Goal: Navigation & Orientation: Find specific page/section

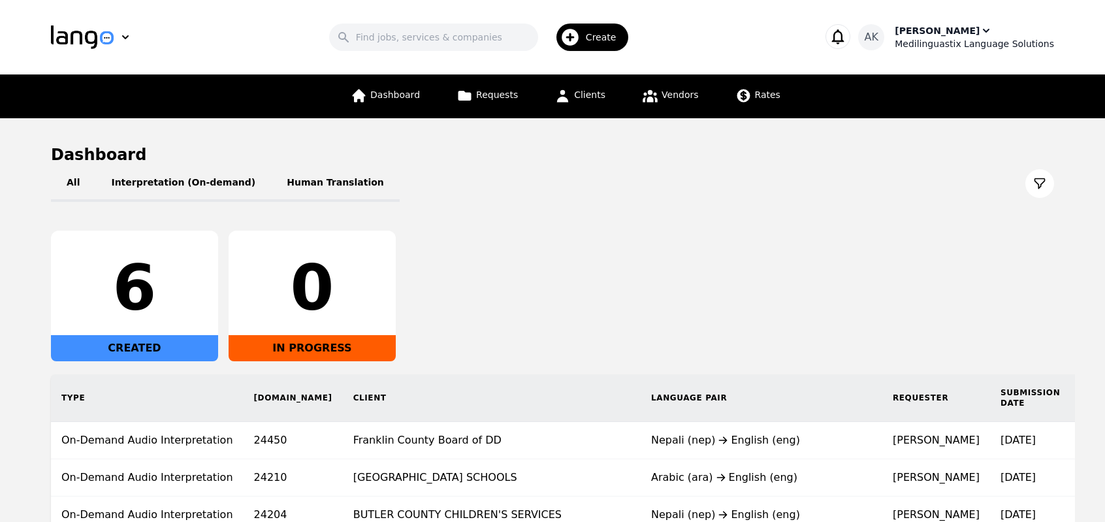
click at [947, 39] on div "Medilinguastix Language Solutions" at bounding box center [974, 43] width 159 height 13
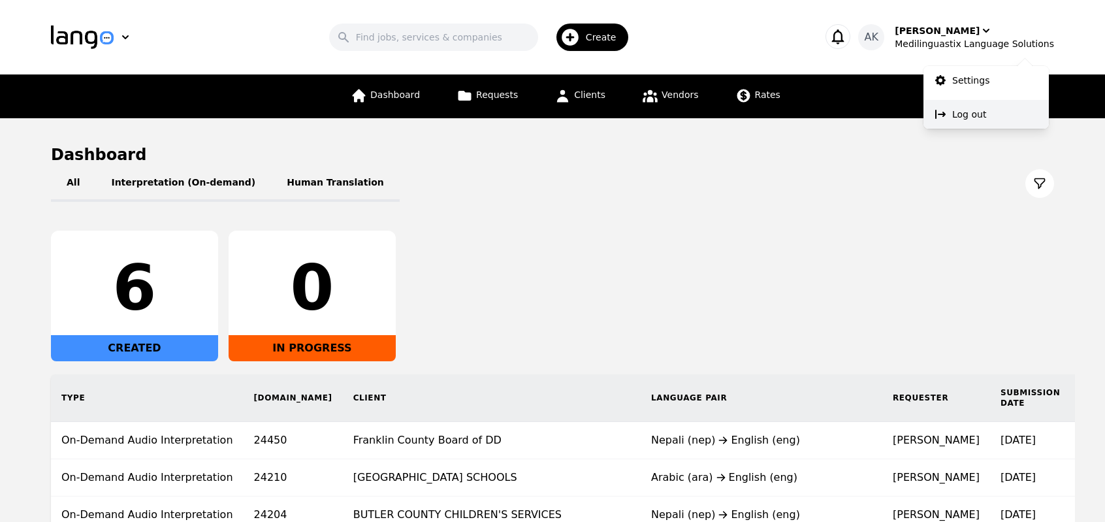
click at [954, 122] on button "Log out" at bounding box center [986, 114] width 125 height 29
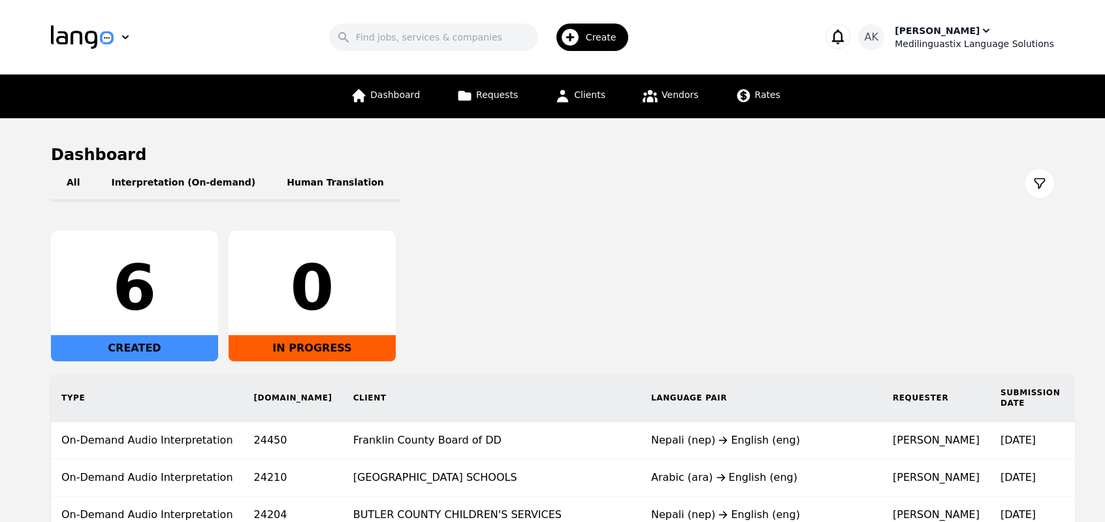
click at [957, 42] on div "Medilinguastix Language Solutions" at bounding box center [974, 43] width 159 height 13
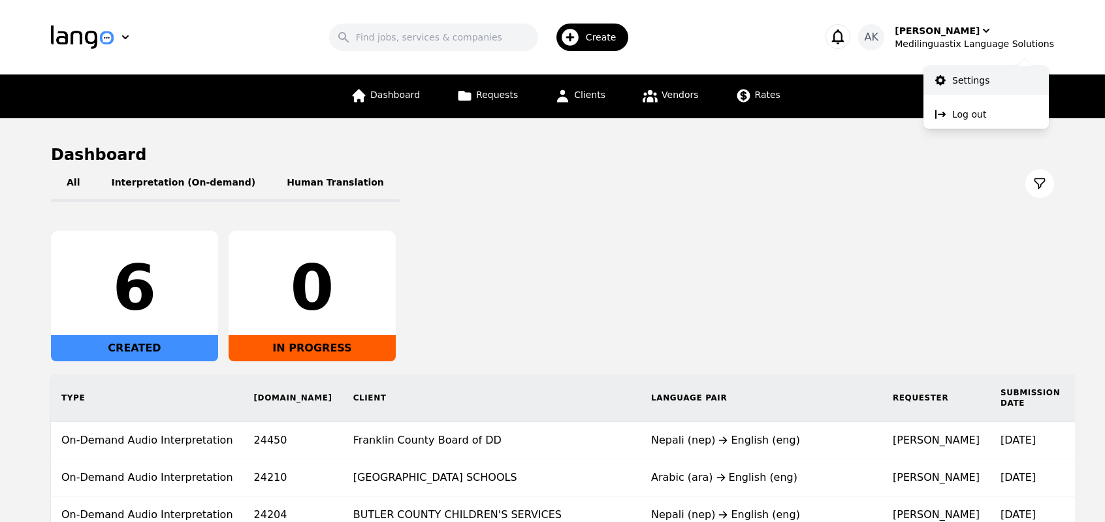
click at [956, 75] on p "Settings" at bounding box center [970, 80] width 37 height 13
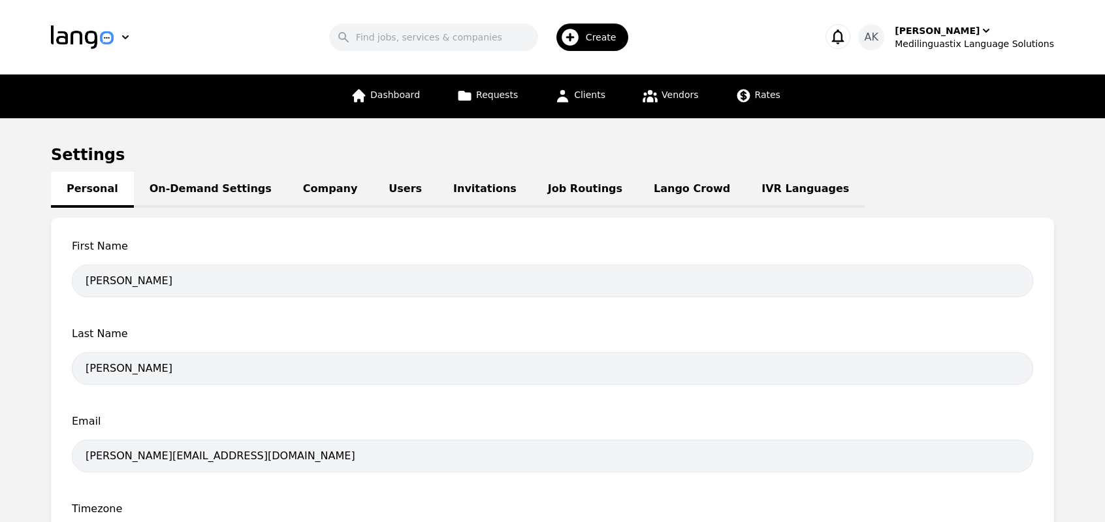
click at [746, 185] on link "IVR Languages" at bounding box center [805, 190] width 119 height 36
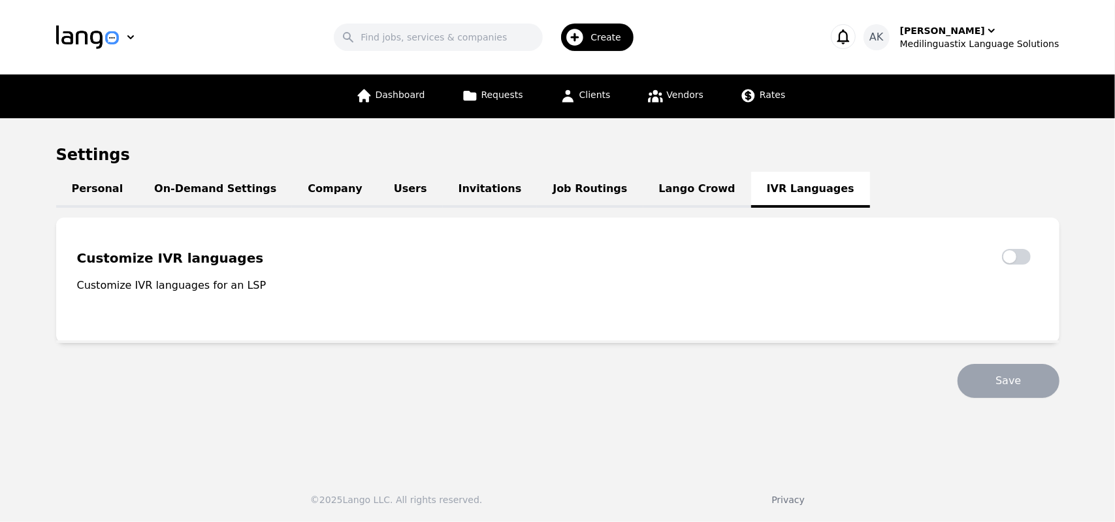
click at [643, 189] on link "Lango Crowd" at bounding box center [697, 190] width 108 height 36
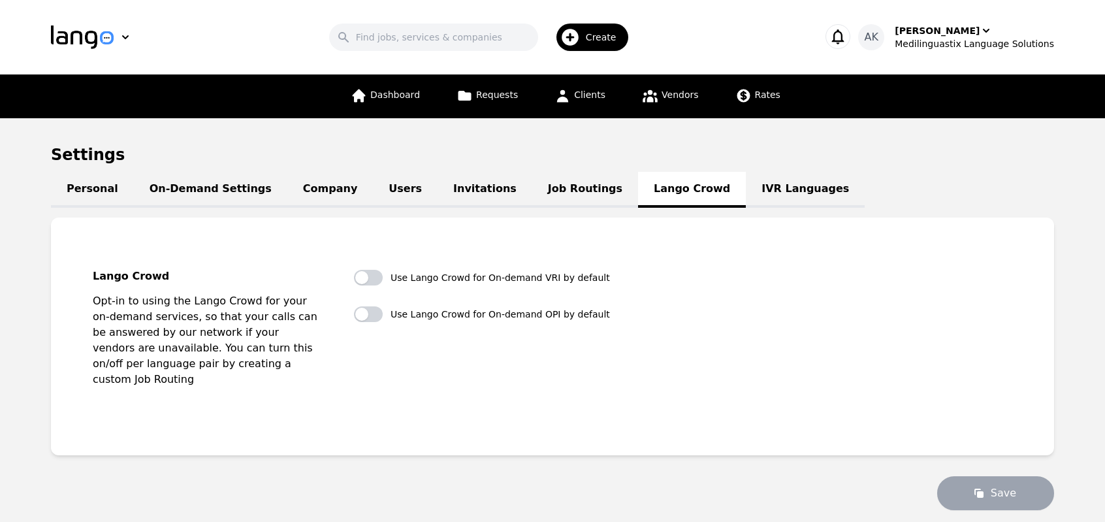
click at [546, 186] on link "Job Routings" at bounding box center [585, 190] width 106 height 36
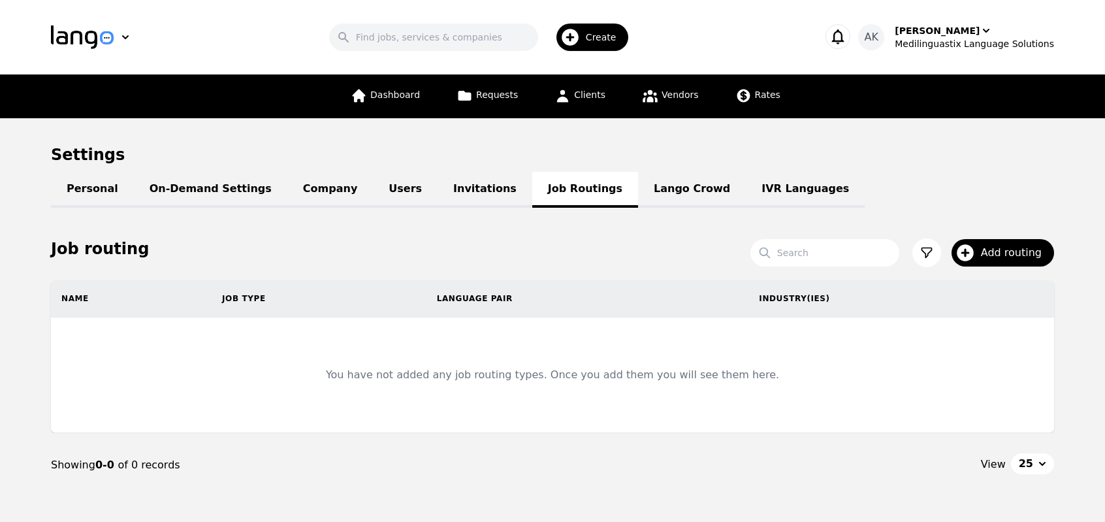
click at [441, 191] on link "Invitations" at bounding box center [485, 190] width 95 height 36
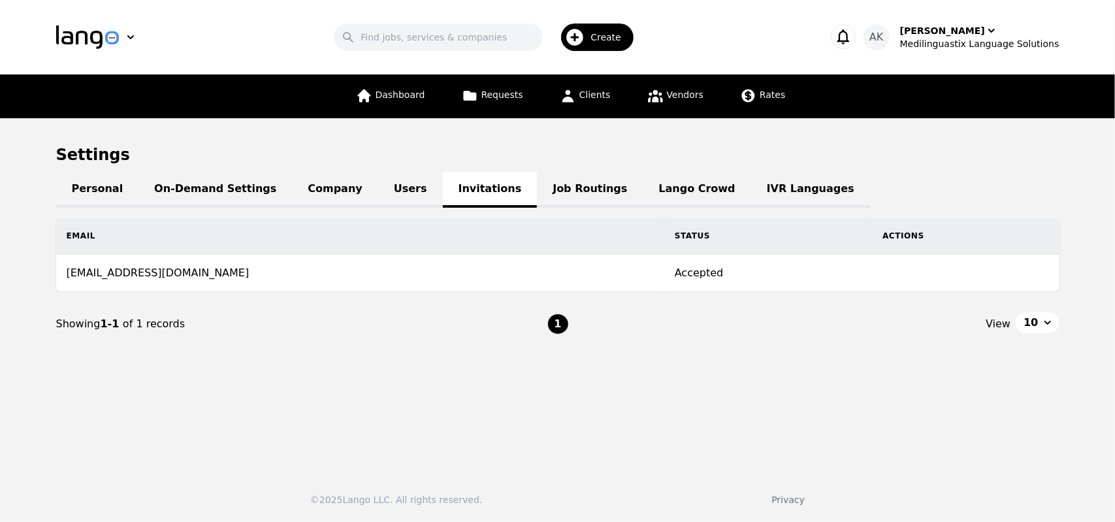
click at [378, 189] on link "Users" at bounding box center [410, 190] width 65 height 36
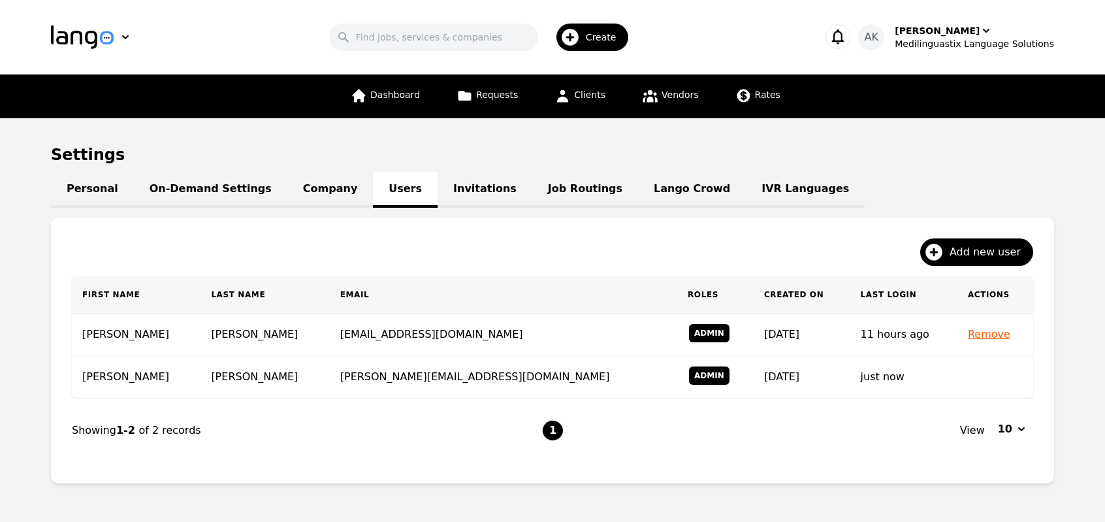
click at [304, 189] on link "Company" at bounding box center [330, 190] width 86 height 36
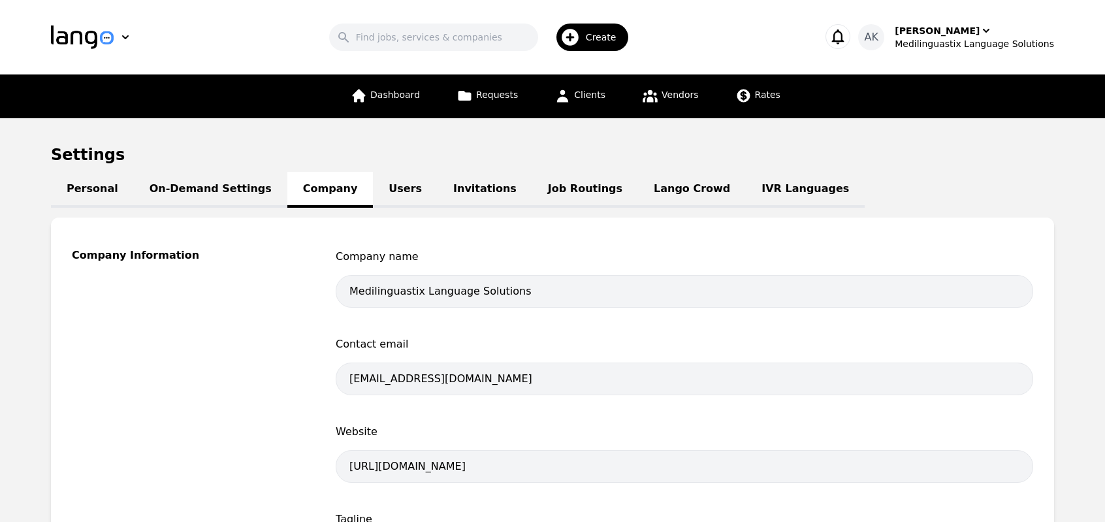
click at [205, 189] on link "On-Demand Settings" at bounding box center [211, 190] width 154 height 36
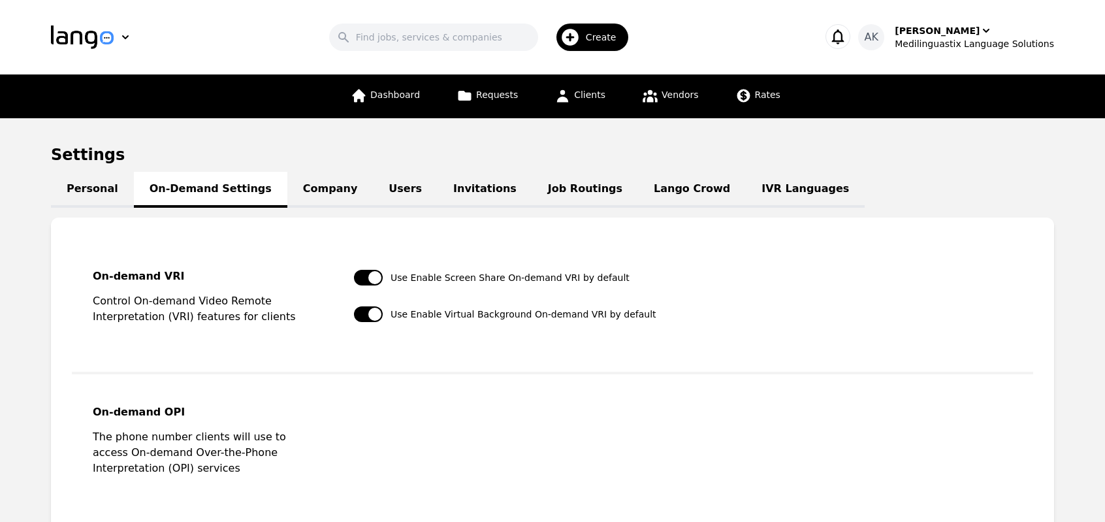
click at [98, 188] on link "Personal" at bounding box center [92, 190] width 83 height 36
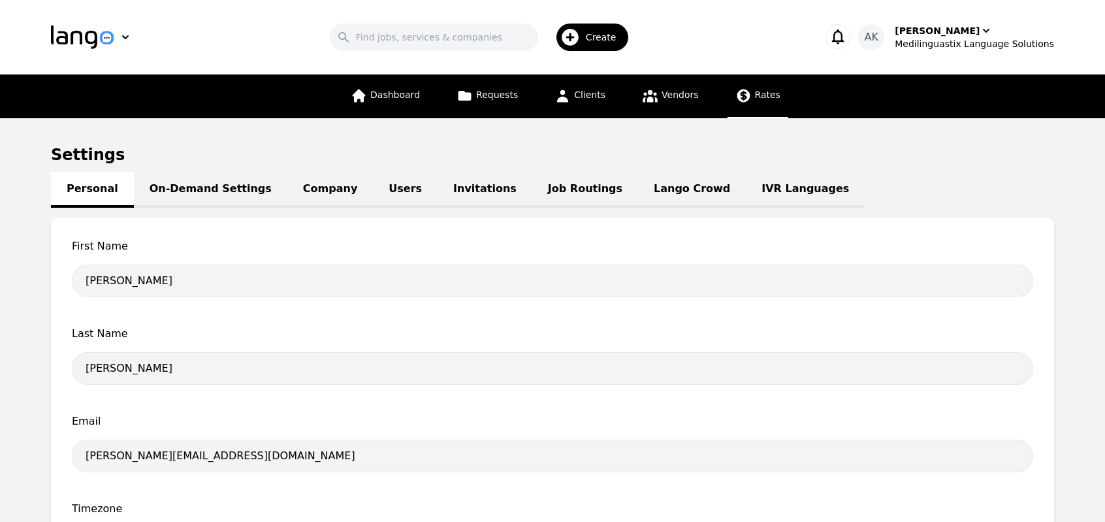
click at [737, 96] on icon at bounding box center [743, 95] width 13 height 13
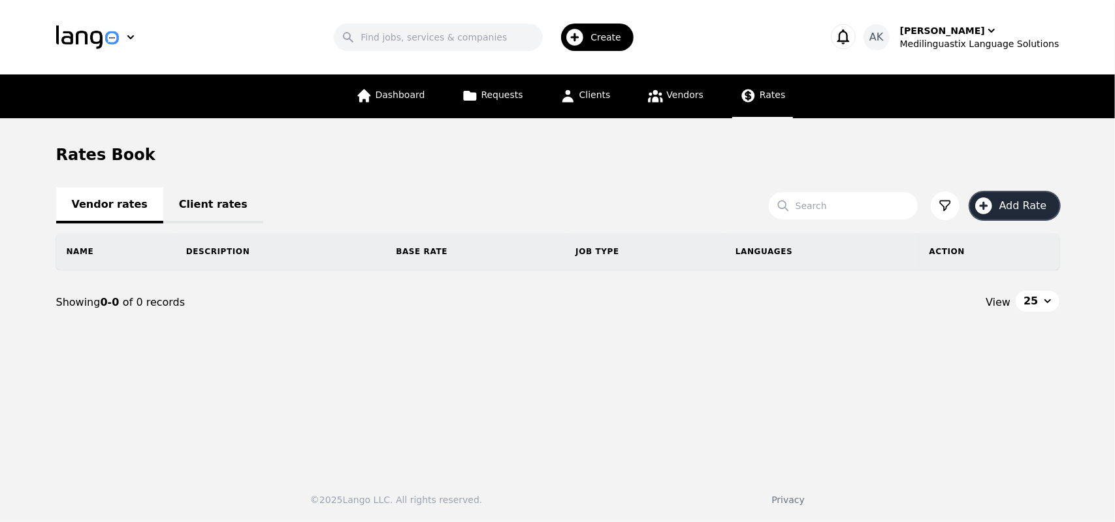
click at [987, 203] on icon "button" at bounding box center [983, 205] width 21 height 21
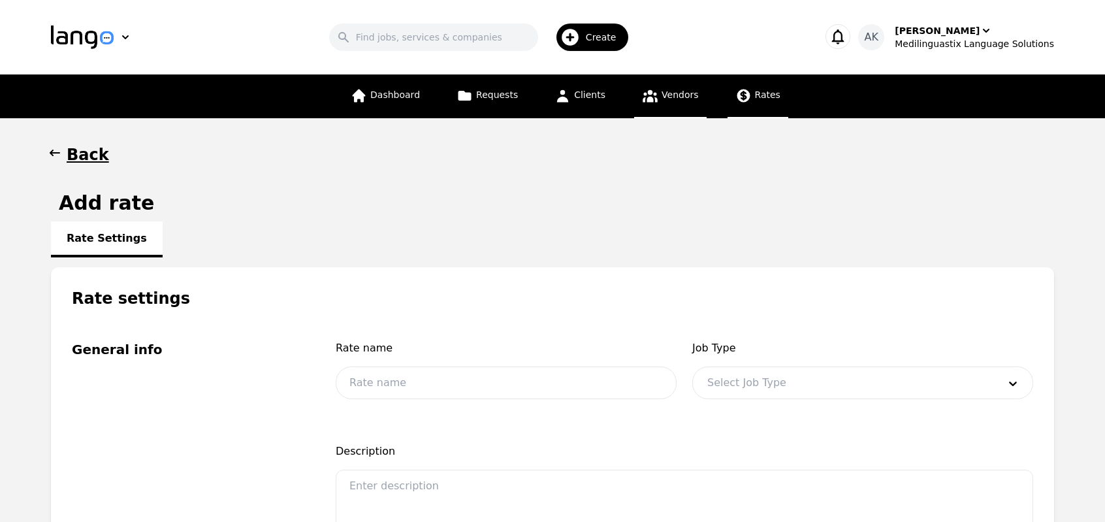
click at [661, 104] on link "Vendors" at bounding box center [670, 96] width 72 height 44
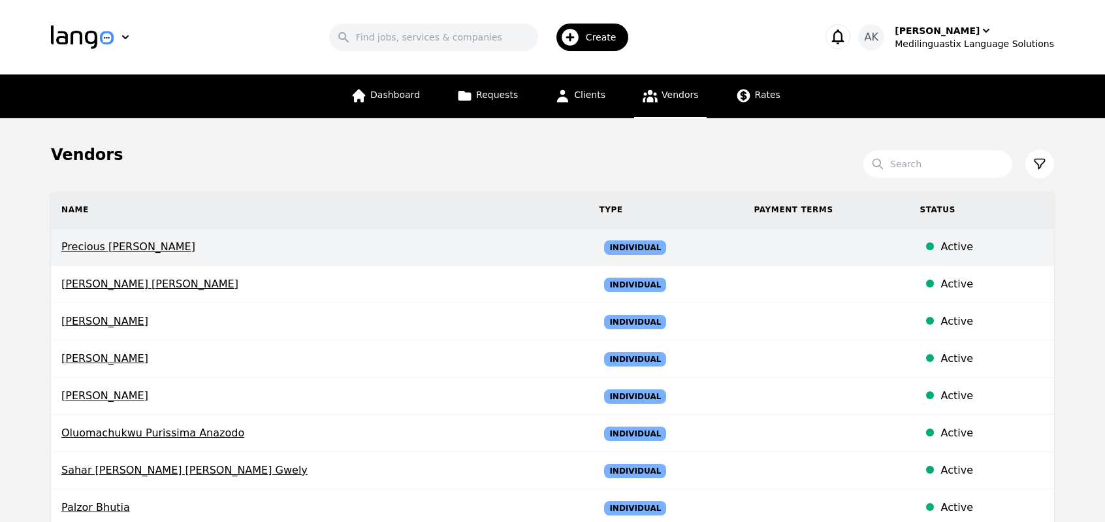
click at [135, 250] on span "Precious Chidinma Nwosu" at bounding box center [319, 247] width 517 height 16
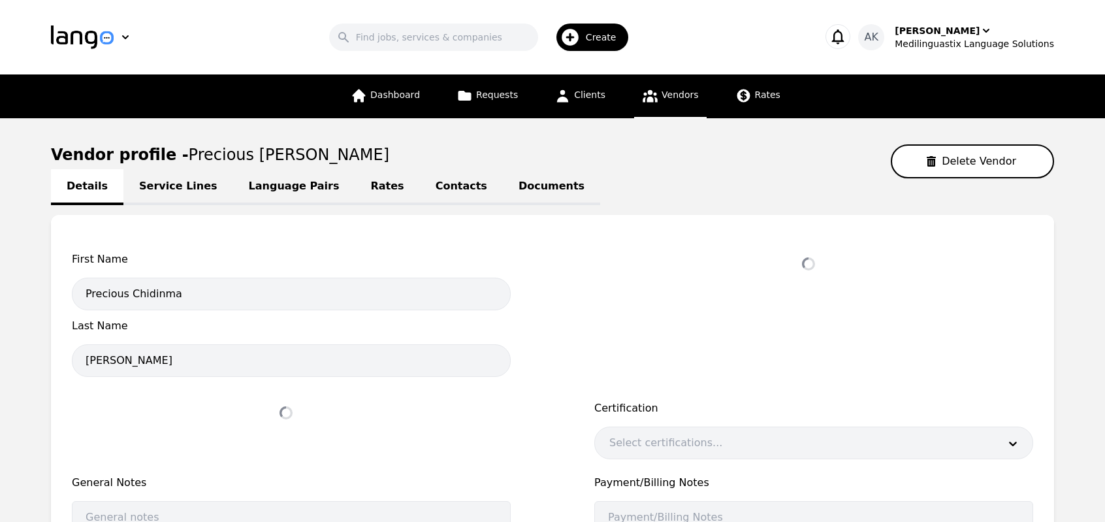
select select "active"
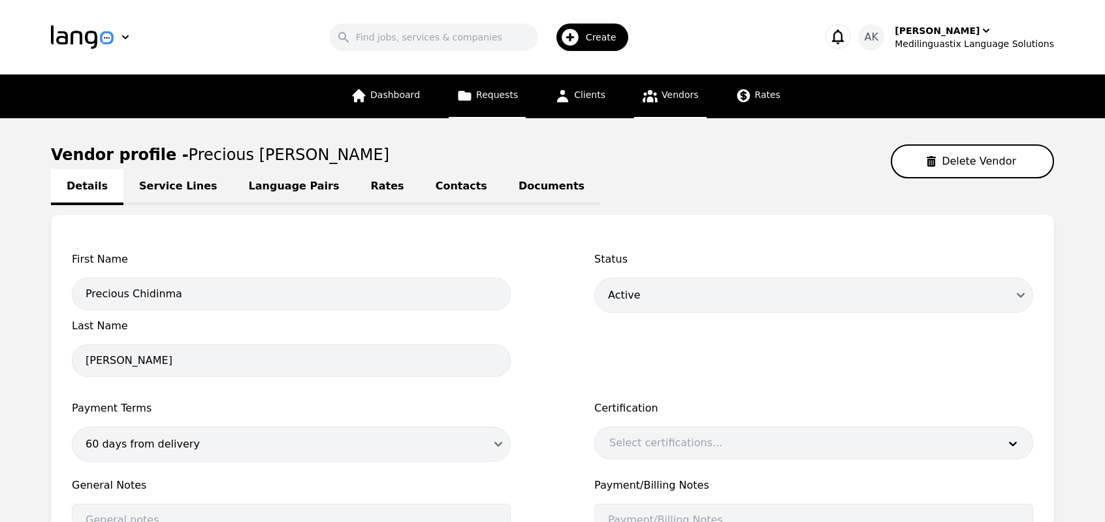
click at [498, 95] on span "Requests" at bounding box center [497, 94] width 42 height 10
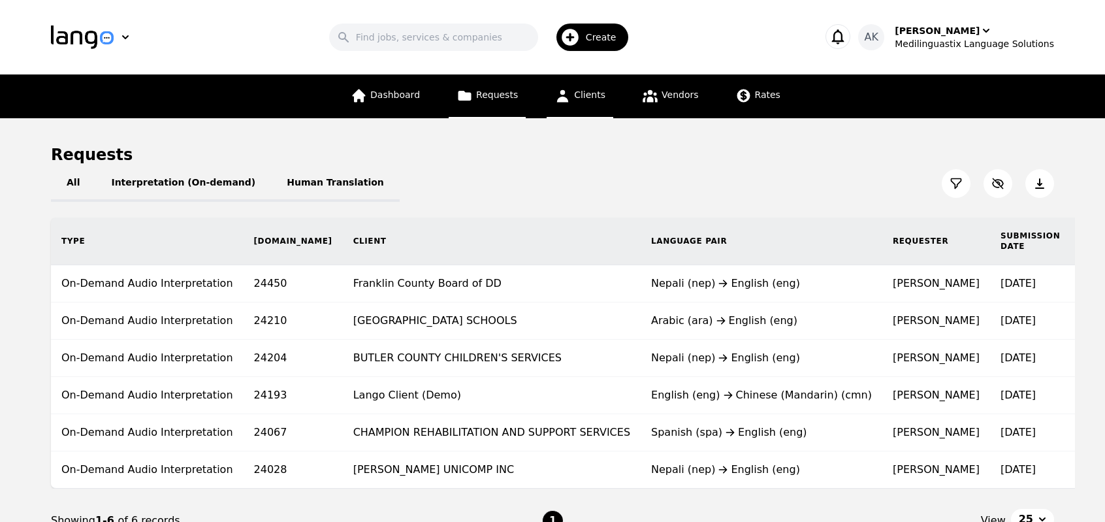
click at [583, 99] on span "Clients" at bounding box center [589, 94] width 31 height 10
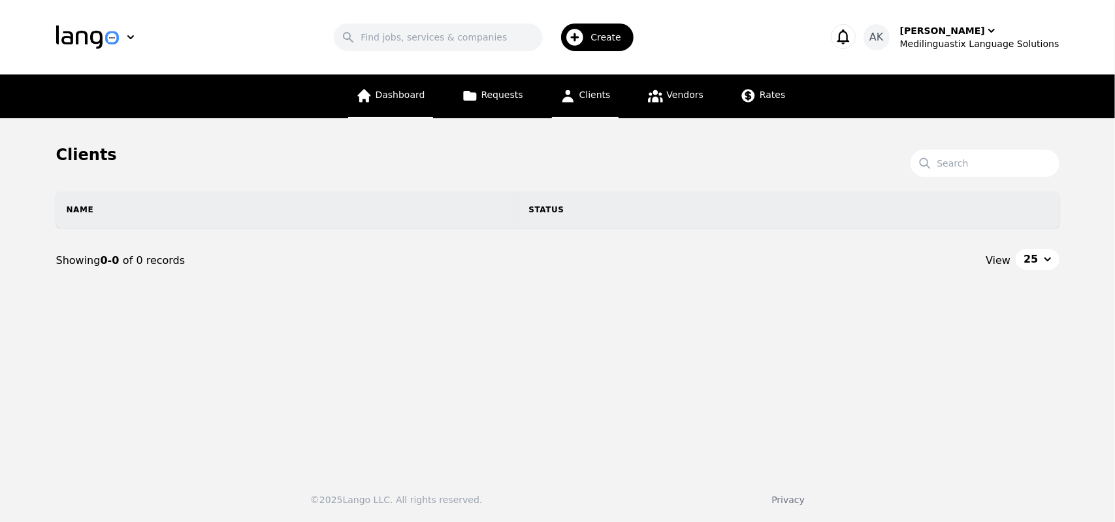
click at [372, 97] on icon at bounding box center [364, 96] width 16 height 16
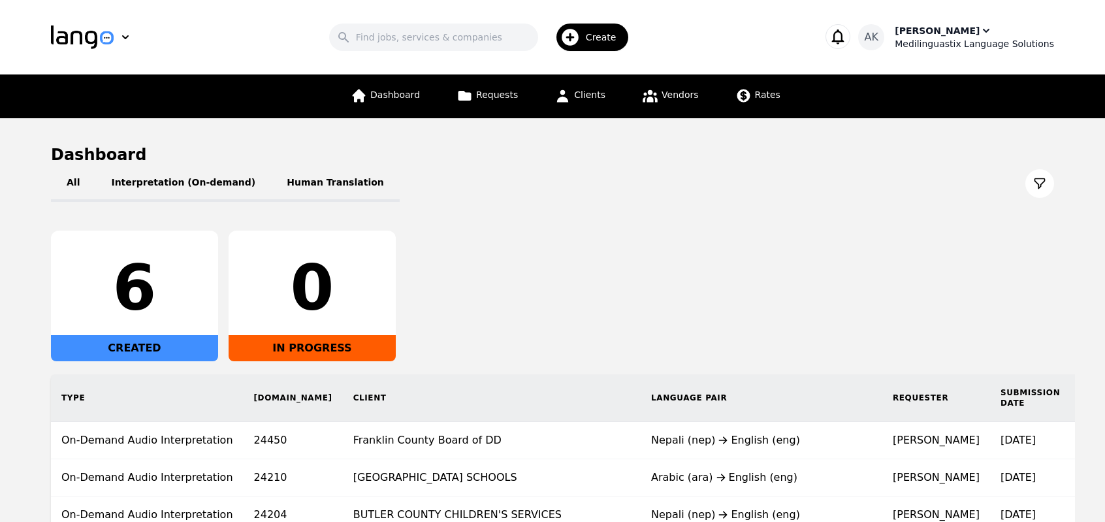
click at [941, 37] on div "Medilinguastix Language Solutions" at bounding box center [974, 43] width 159 height 13
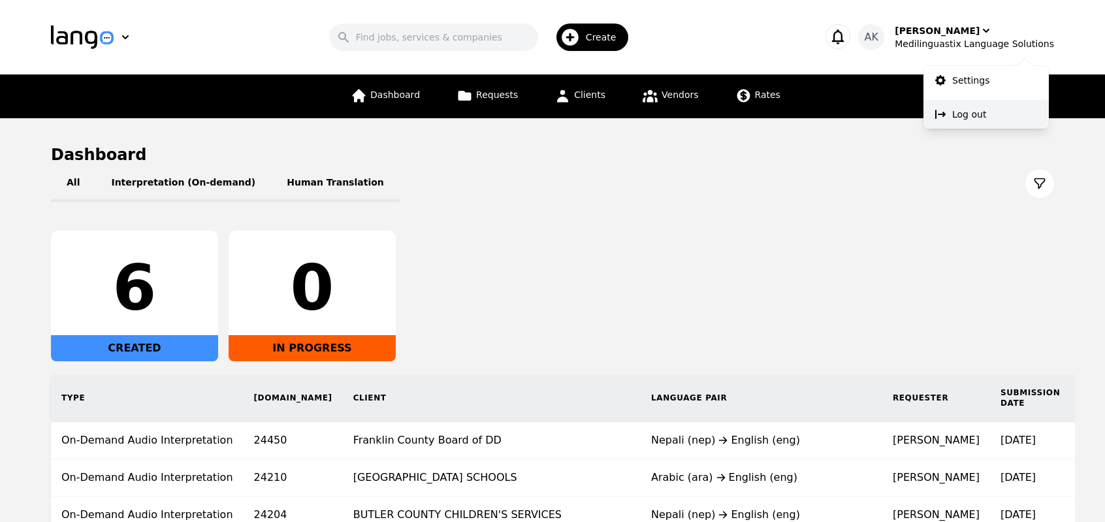
click at [949, 114] on button "Log out" at bounding box center [986, 114] width 125 height 29
